Goal: Complete application form

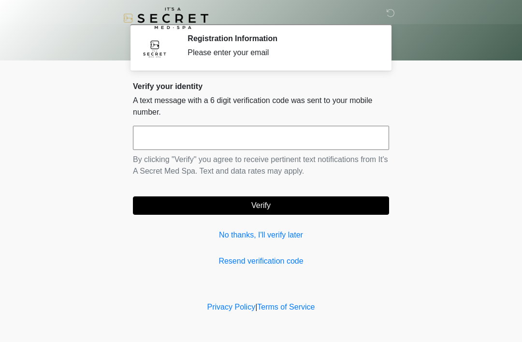
click at [281, 230] on link "No thanks, I'll verify later" at bounding box center [261, 235] width 256 height 12
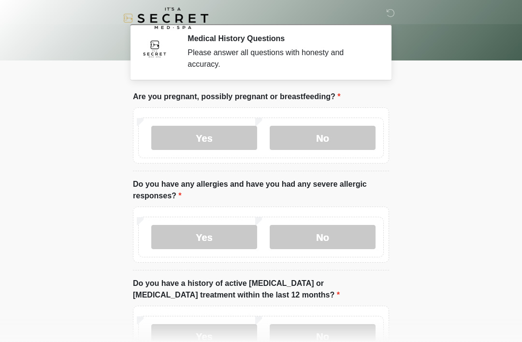
click at [331, 138] on label "No" at bounding box center [323, 138] width 106 height 24
click at [323, 248] on label "No" at bounding box center [323, 237] width 106 height 24
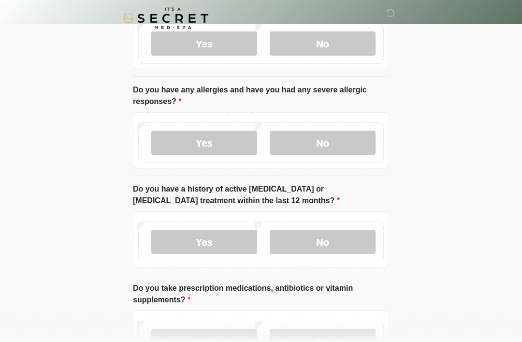
scroll to position [152, 0]
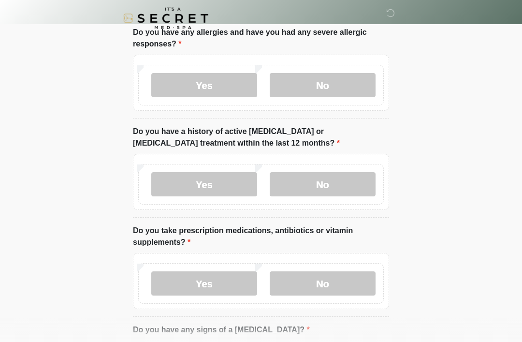
click at [322, 185] on label "No" at bounding box center [323, 184] width 106 height 24
click at [344, 273] on label "No" at bounding box center [323, 283] width 106 height 24
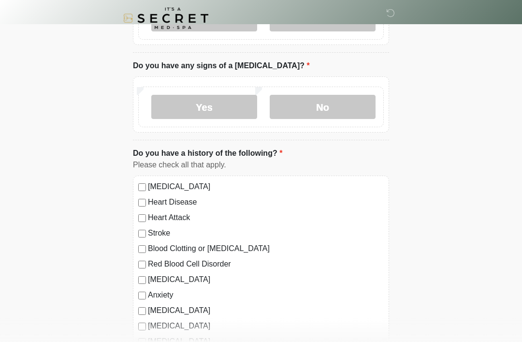
click at [326, 117] on label "No" at bounding box center [323, 107] width 106 height 24
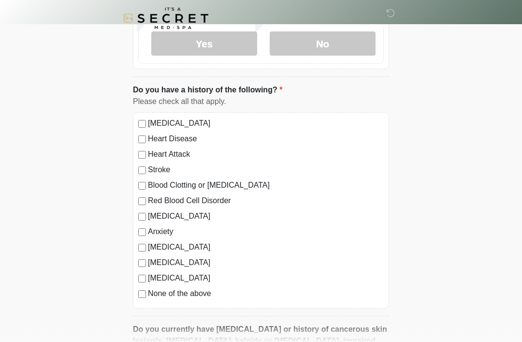
scroll to position [607, 0]
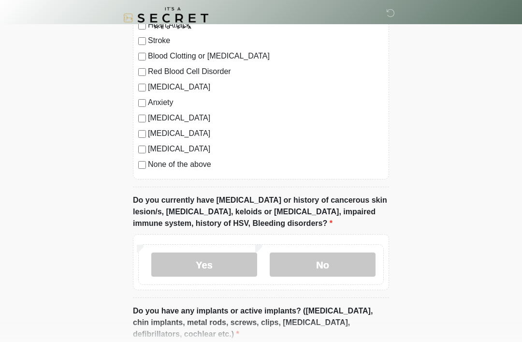
click at [136, 169] on div "[MEDICAL_DATA] Heart Disease Heart Attack Stroke Blood Clotting or [MEDICAL_DAT…" at bounding box center [261, 82] width 256 height 196
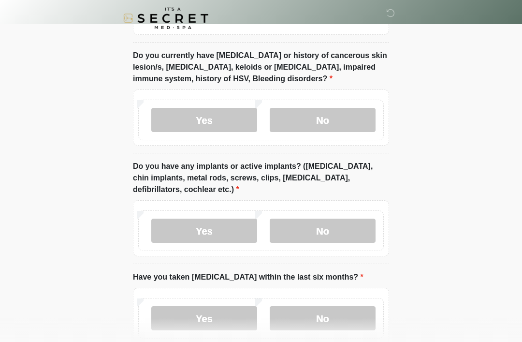
scroll to position [763, 0]
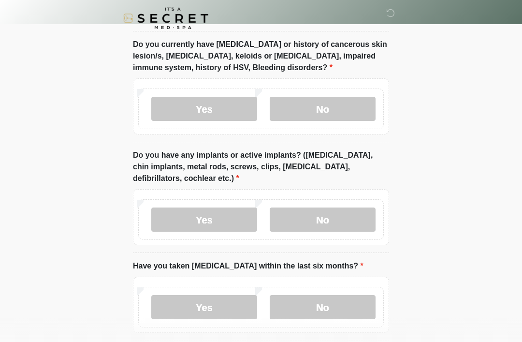
click at [333, 107] on label "No" at bounding box center [323, 109] width 106 height 24
click at [328, 223] on label "No" at bounding box center [323, 219] width 106 height 24
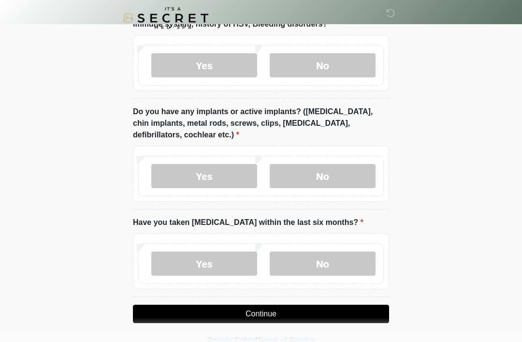
scroll to position [807, 0]
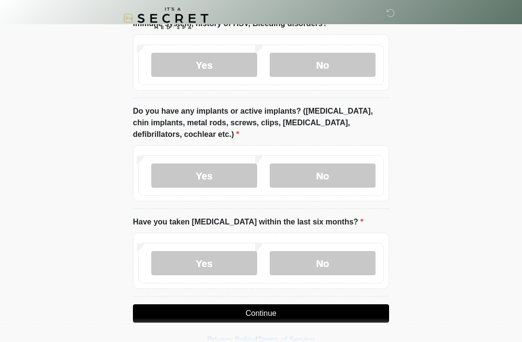
click at [320, 263] on label "No" at bounding box center [323, 263] width 106 height 24
click at [286, 320] on button "Continue" at bounding box center [261, 313] width 256 height 18
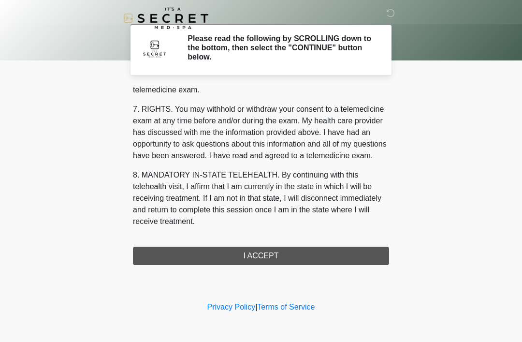
scroll to position [412, 0]
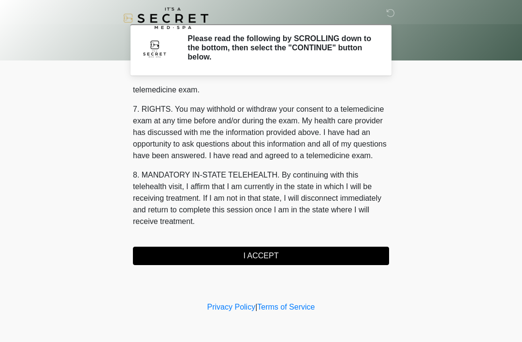
click at [256, 257] on button "I ACCEPT" at bounding box center [261, 255] width 256 height 18
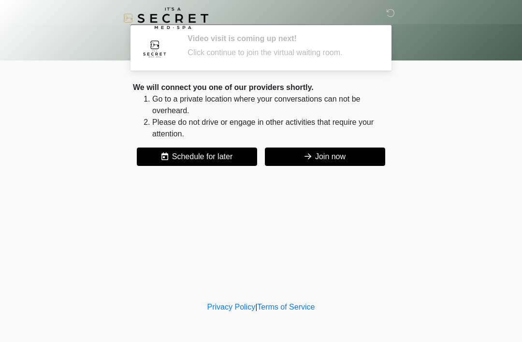
click at [342, 158] on button "Join now" at bounding box center [325, 156] width 120 height 18
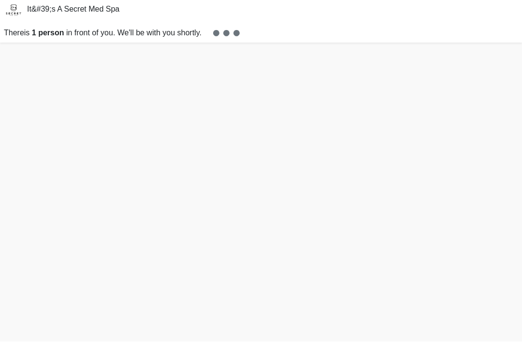
scroll to position [28, 0]
